Goal: Task Accomplishment & Management: Complete application form

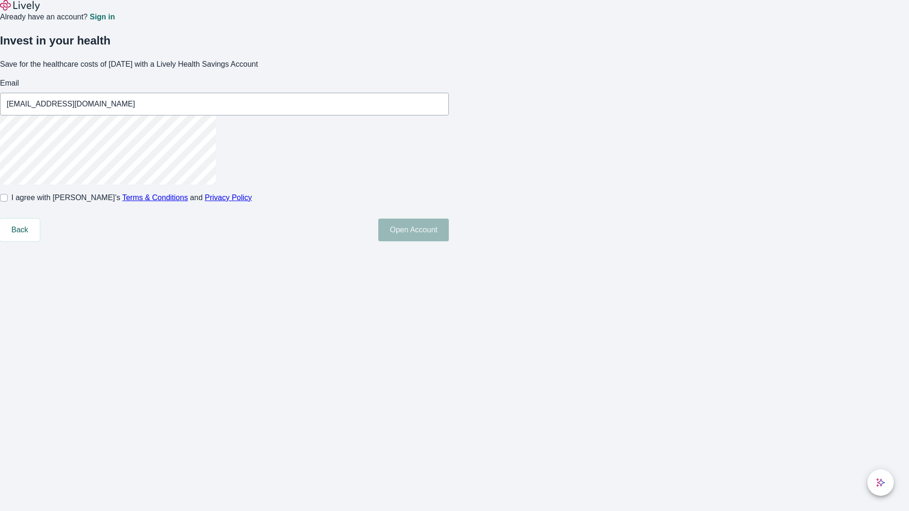
click at [8, 202] on input "I agree with Lively’s Terms & Conditions and Privacy Policy" at bounding box center [4, 198] width 8 height 8
checkbox input "true"
click at [449, 241] on button "Open Account" at bounding box center [413, 230] width 71 height 23
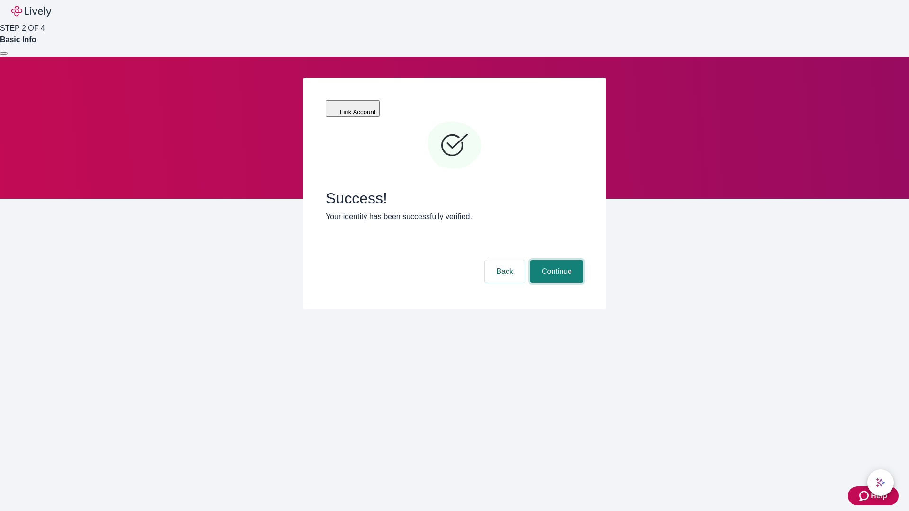
click at [555, 260] on button "Continue" at bounding box center [556, 271] width 53 height 23
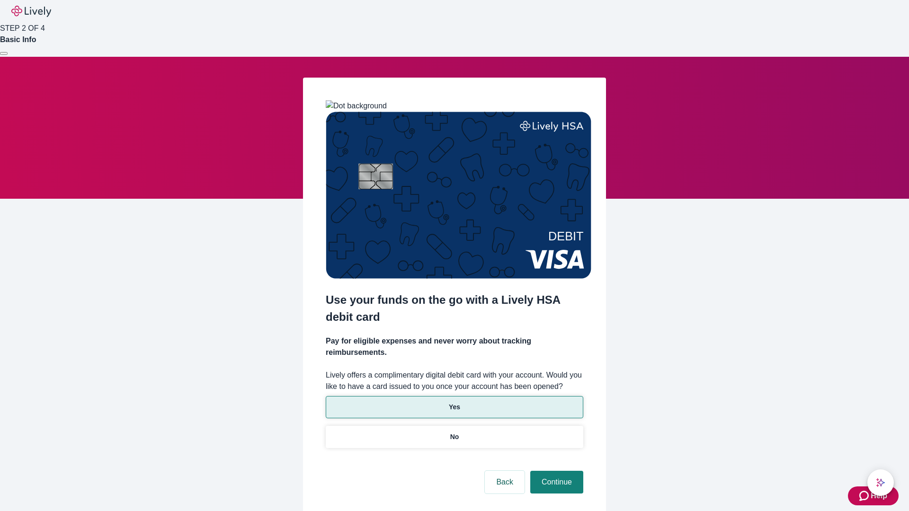
click at [454, 402] on p "Yes" at bounding box center [454, 407] width 11 height 10
click at [555, 471] on button "Continue" at bounding box center [556, 482] width 53 height 23
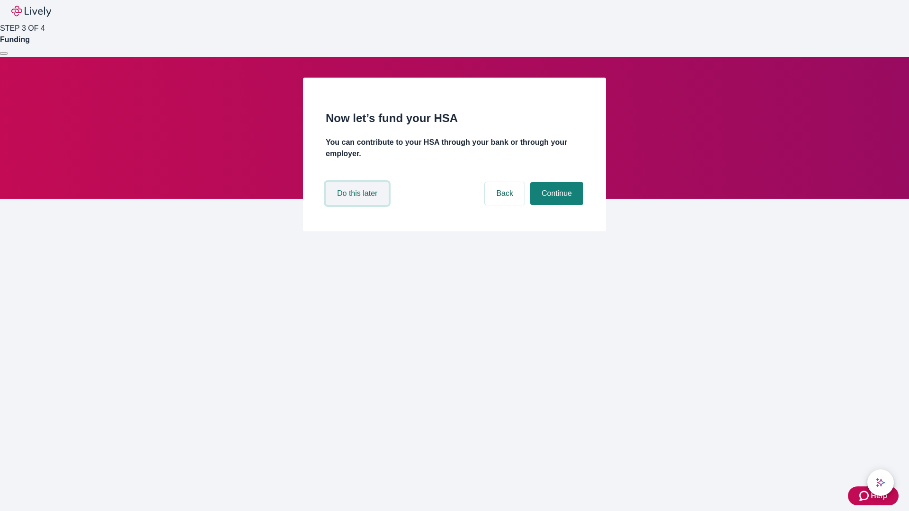
click at [358, 205] on button "Do this later" at bounding box center [357, 193] width 63 height 23
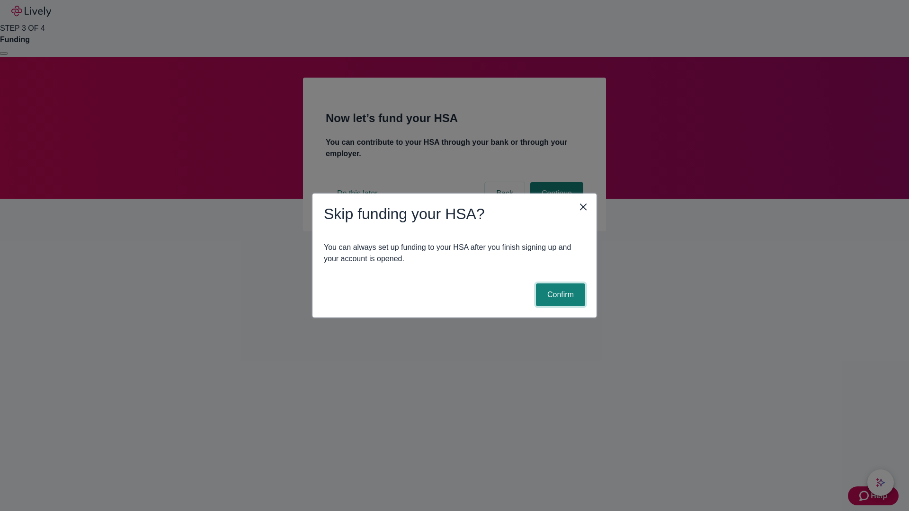
click at [559, 295] on button "Confirm" at bounding box center [560, 295] width 49 height 23
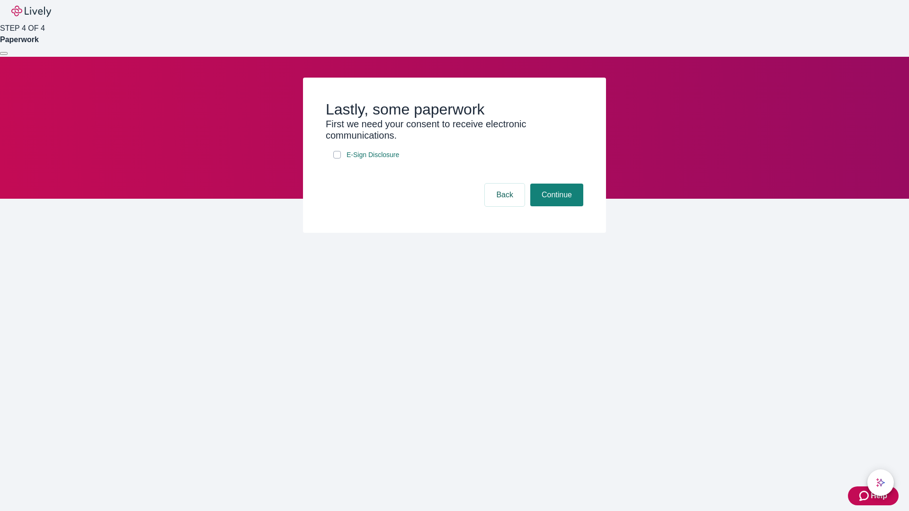
click at [337, 159] on input "E-Sign Disclosure" at bounding box center [337, 155] width 8 height 8
checkbox input "true"
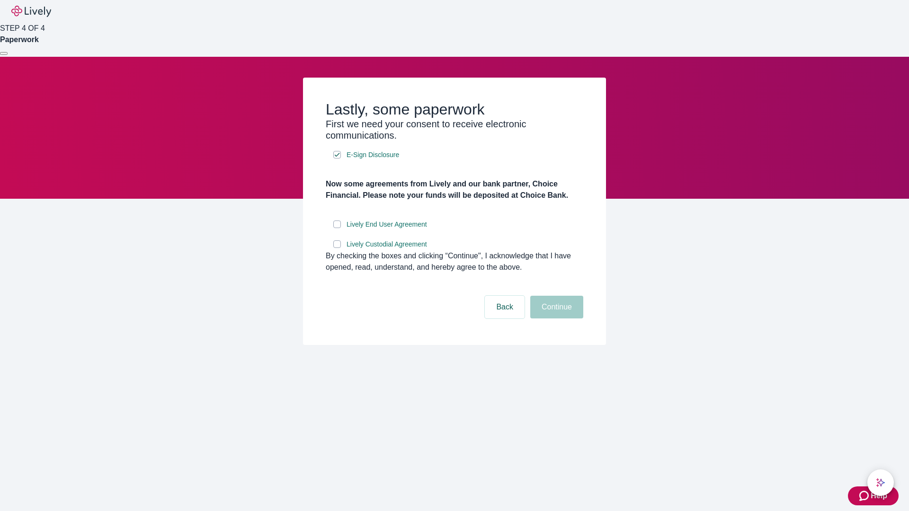
click at [337, 228] on input "Lively End User Agreement" at bounding box center [337, 225] width 8 height 8
checkbox input "true"
click at [337, 248] on input "Lively Custodial Agreement" at bounding box center [337, 245] width 8 height 8
checkbox input "true"
click at [555, 319] on button "Continue" at bounding box center [556, 307] width 53 height 23
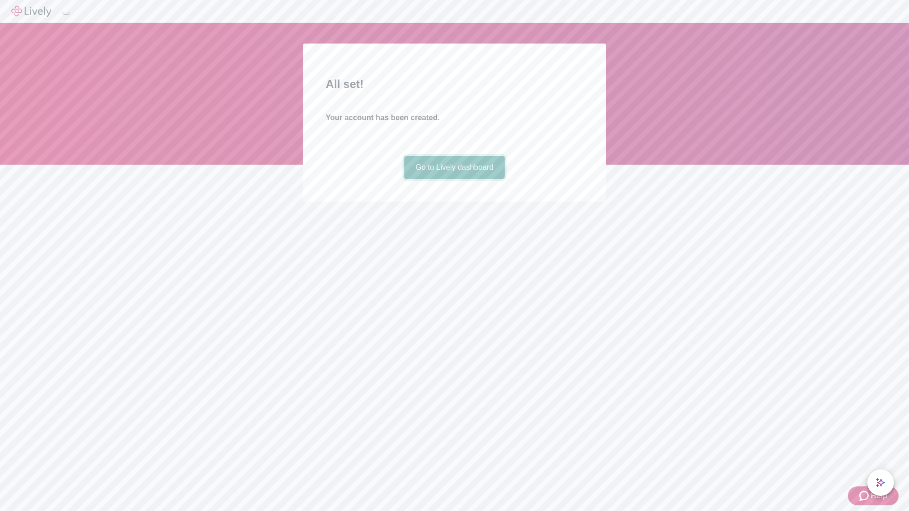
click at [454, 179] on link "Go to Lively dashboard" at bounding box center [454, 167] width 101 height 23
